Goal: Task Accomplishment & Management: Use online tool/utility

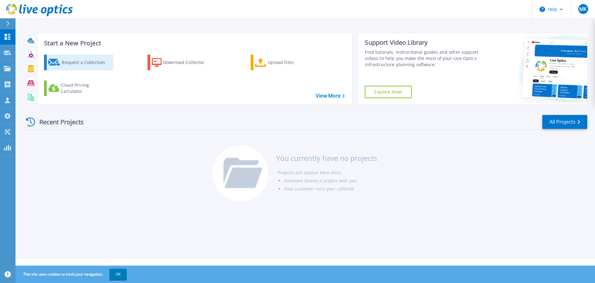
click at [96, 62] on div "Request a Collection" at bounding box center [87, 62] width 50 height 12
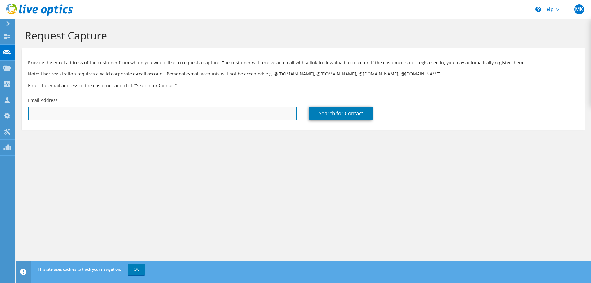
click at [105, 115] on input "text" at bounding box center [162, 113] width 269 height 14
